Goal: Register for event/course

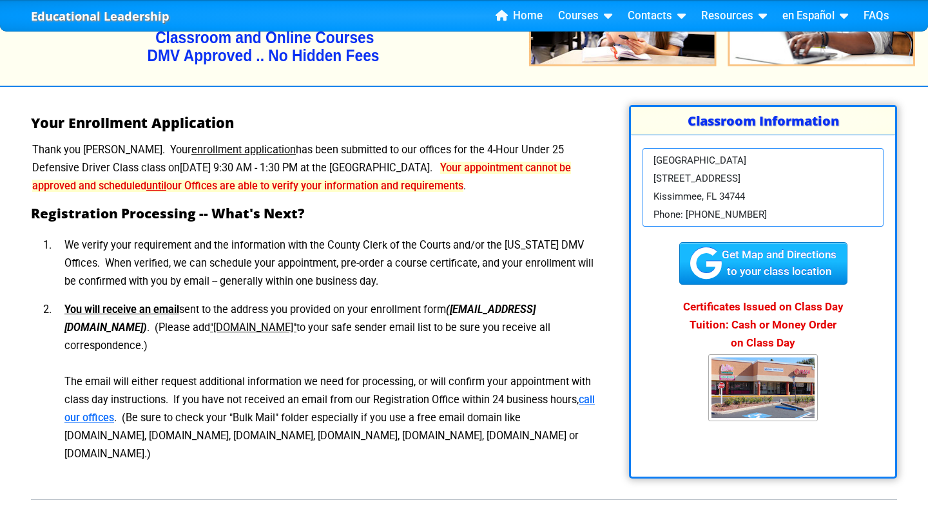
scroll to position [147, 0]
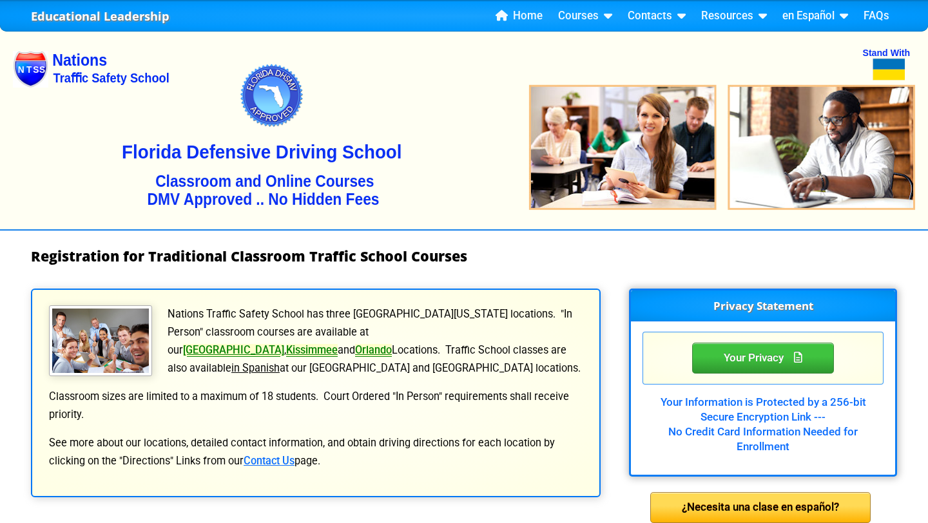
select select "4"
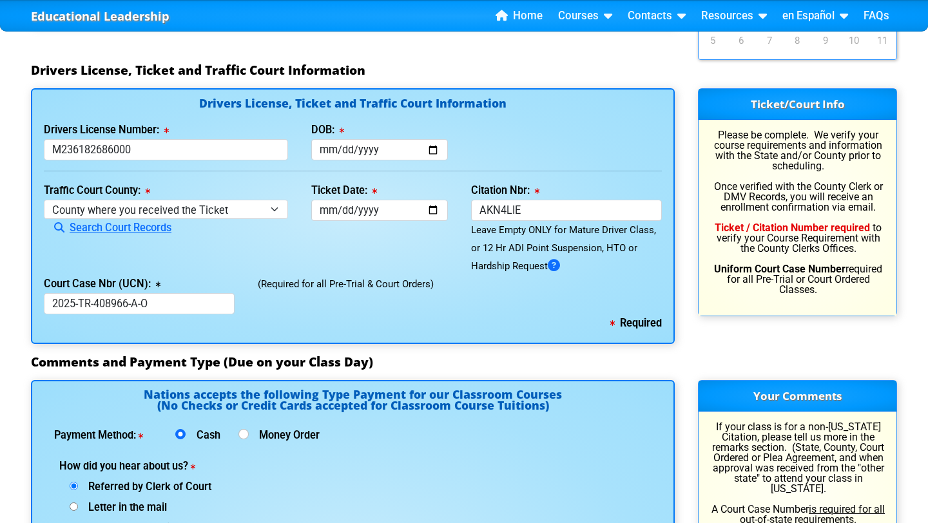
scroll to position [1341, 0]
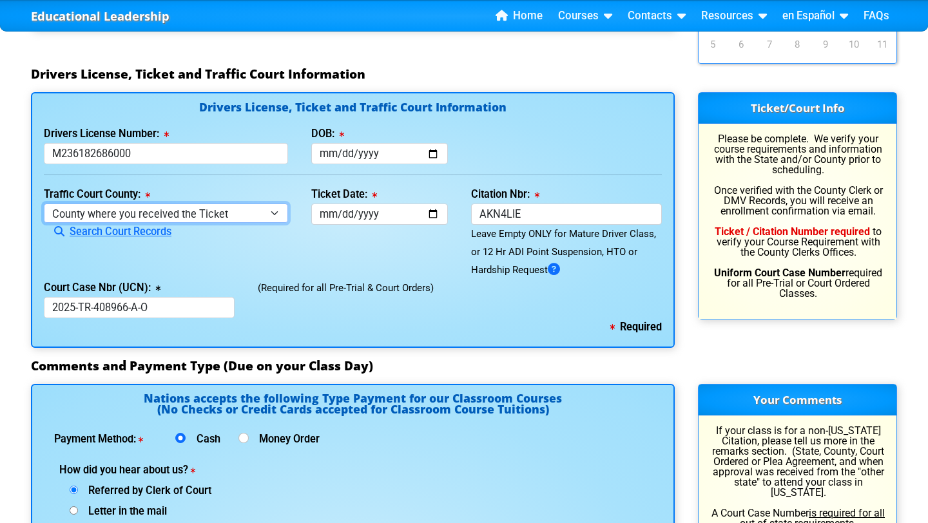
click at [187, 222] on select "County where you received the Ticket Out of State Out of State - [US_STATE] Out…" at bounding box center [166, 213] width 244 height 19
select select "{"countyName":"Orange","state":"[US_STATE]","uniqueId":"72cd9516-2a86-4b1d-9e65…"
click at [44, 222] on select "County where you received the Ticket Out of State Out of State - [US_STATE] Out…" at bounding box center [166, 213] width 244 height 19
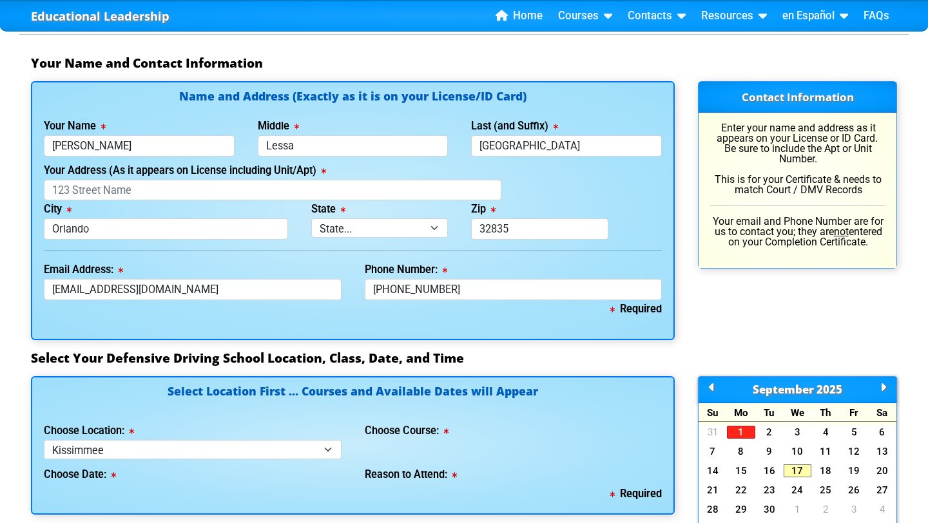
scroll to position [853, 0]
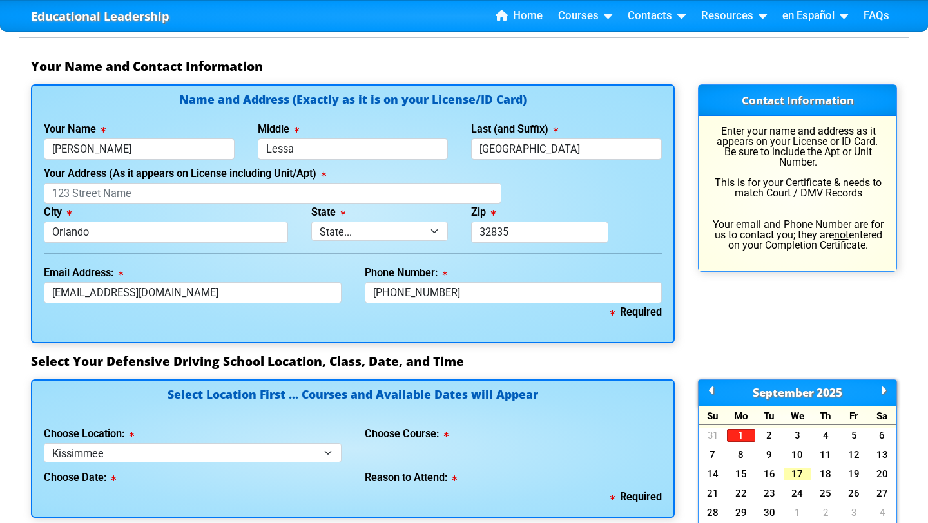
click at [806, 475] on link "17" at bounding box center [797, 474] width 28 height 13
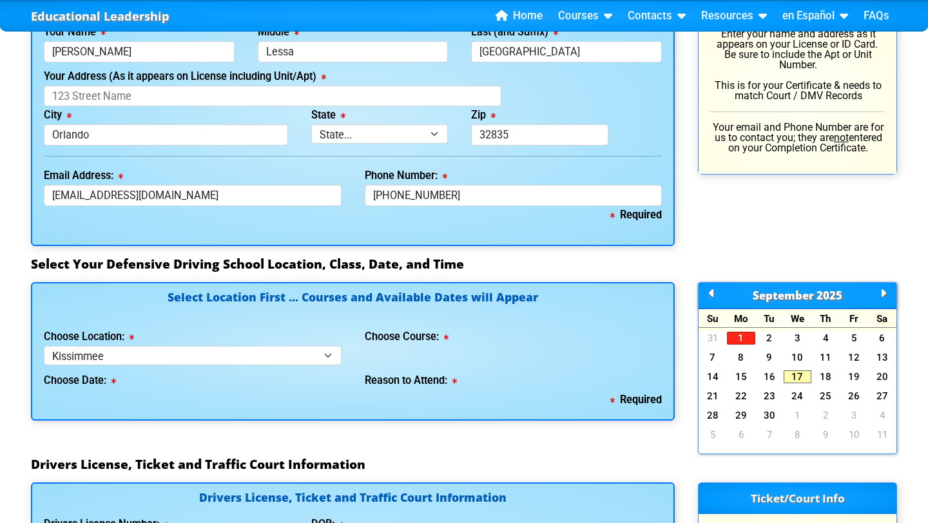
scroll to position [960, 0]
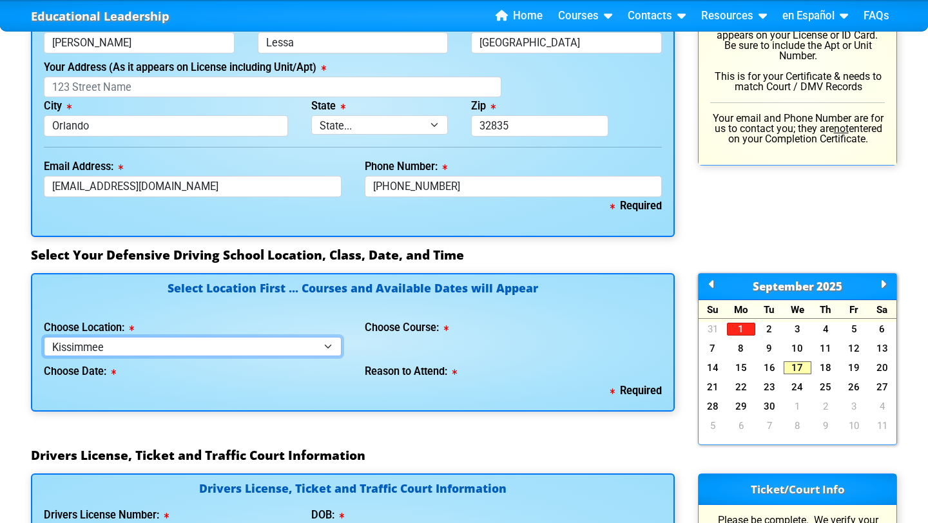
click at [184, 347] on select "Select Location ... Tampa Orlando Kissimmee [GEOGRAPHIC_DATA] - en español [GEO…" at bounding box center [193, 346] width 298 height 19
select select "3"
click at [44, 337] on select "Select Location ... Tampa Orlando Kissimmee [GEOGRAPHIC_DATA] - en español [GEO…" at bounding box center [193, 346] width 298 height 19
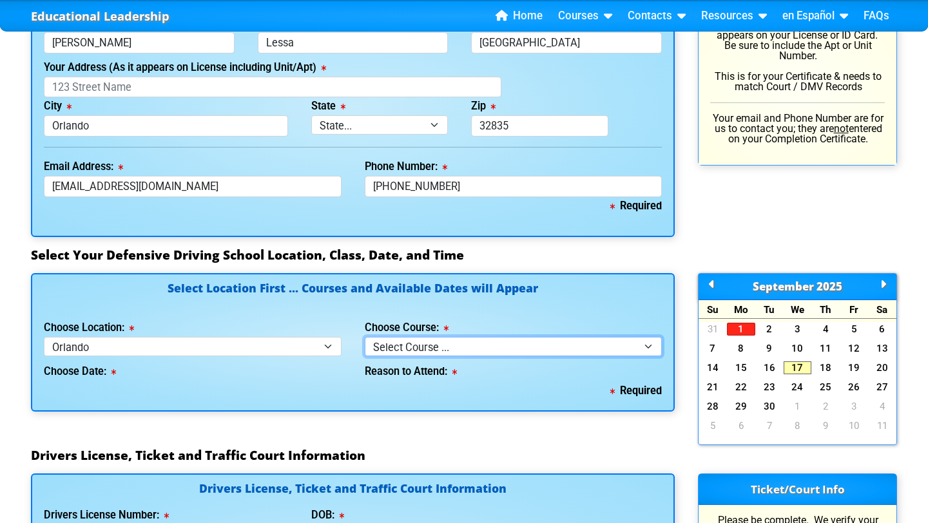
click at [457, 347] on select "Select Course ... 4 Hour Under 25 Class (STOP or Youthful Offender) 8 Hour Aggr…" at bounding box center [514, 346] width 298 height 19
select select "2"
click at [365, 337] on select "Select Course ... 4 Hour Under 25 Class (STOP or Youthful Offender) 8 Hour Aggr…" at bounding box center [514, 346] width 298 height 19
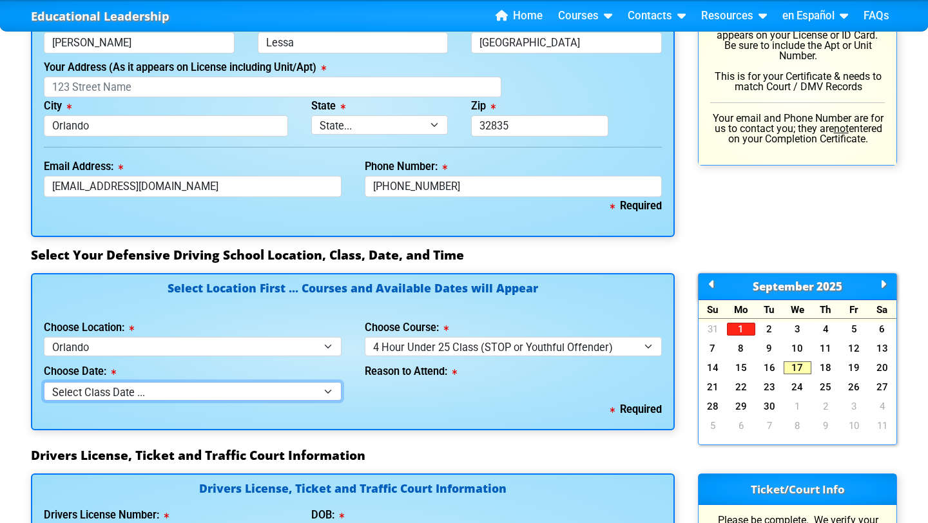
click at [254, 392] on select "Select Class Date ... [DATE] -- (Registration Closed - Class Full)" at bounding box center [193, 391] width 298 height 19
select select "[DATE], 8"
click at [44, 382] on select "Select Class Date ... [DATE] -- (Registration Closed - Class Full)" at bounding box center [193, 391] width 298 height 19
select select
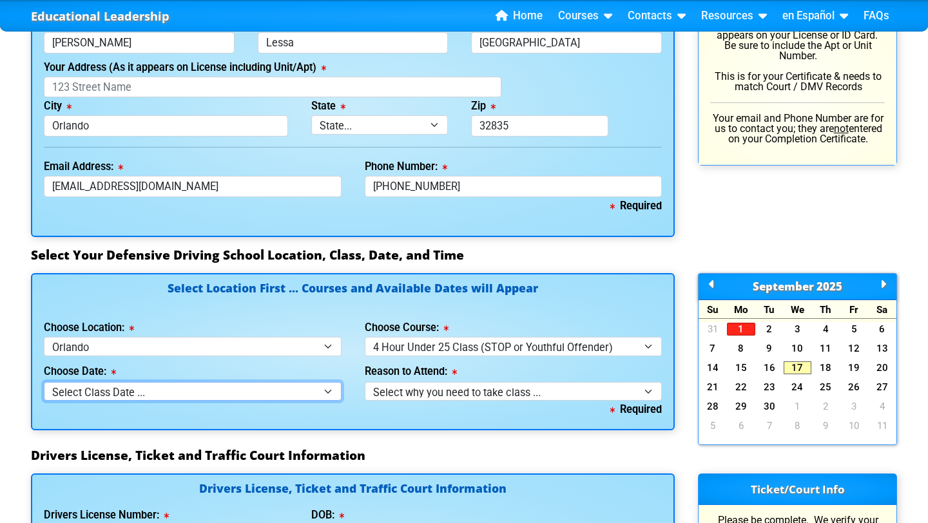
click at [202, 392] on select "Select Class Date ... [DATE] -- (Registration Closed - Class Full)" at bounding box center [193, 391] width 298 height 19
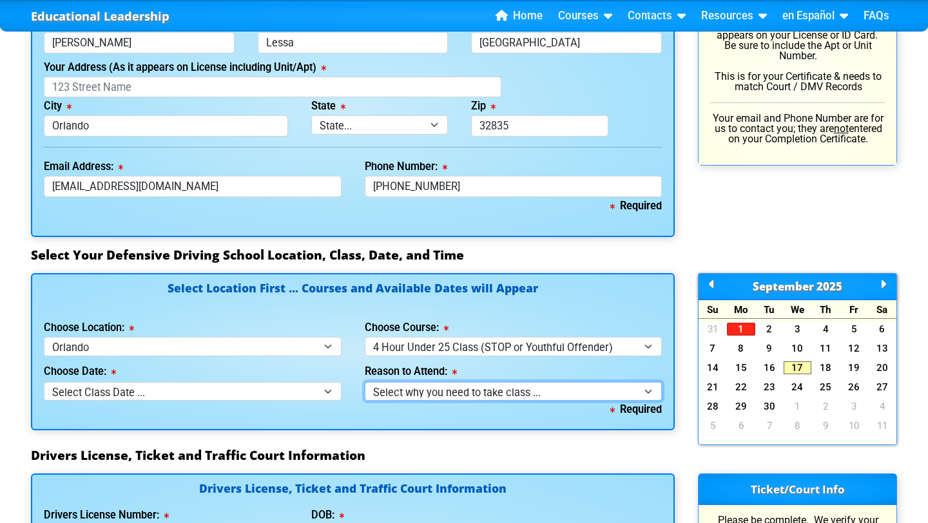
click at [403, 394] on select "Select why you need to take class ... Class Full - Please select another date o…" at bounding box center [514, 391] width 298 height 19
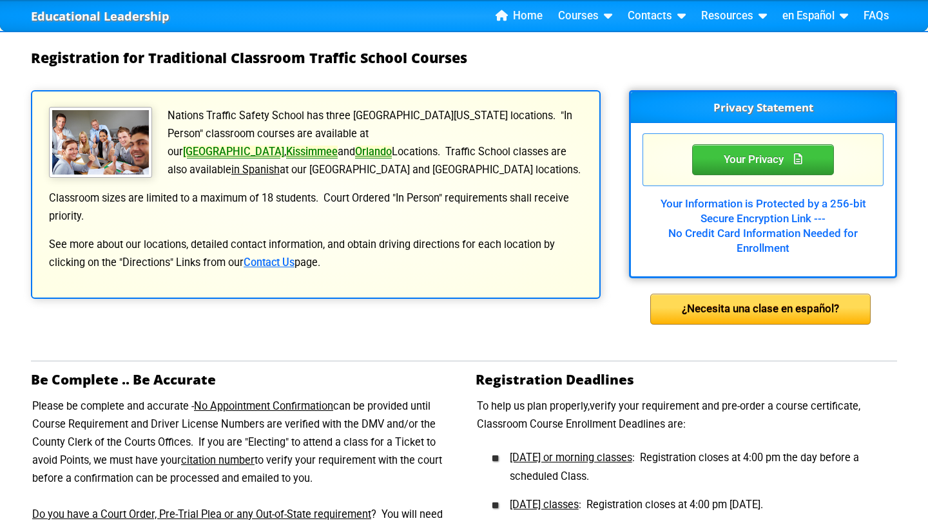
scroll to position [0, 0]
